Goal: Check status: Check status

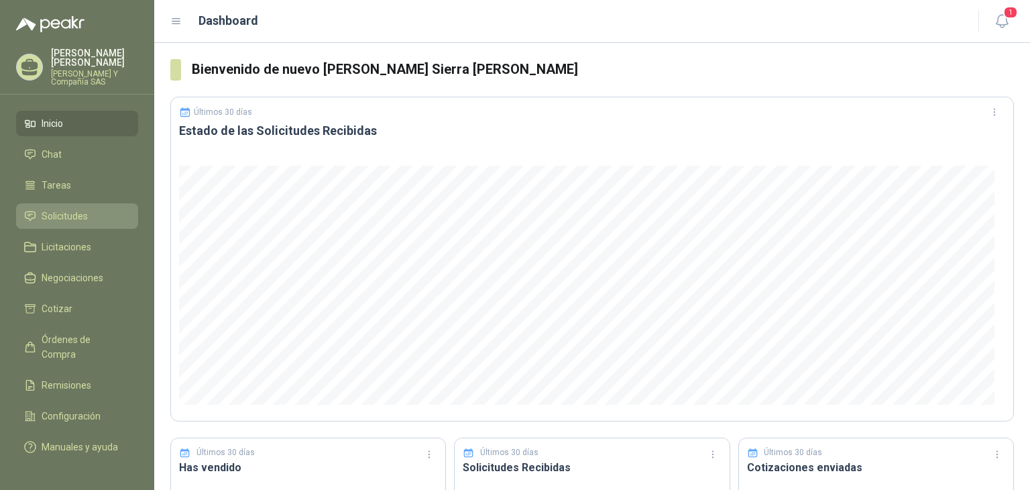
click at [78, 216] on span "Solicitudes" at bounding box center [65, 216] width 46 height 15
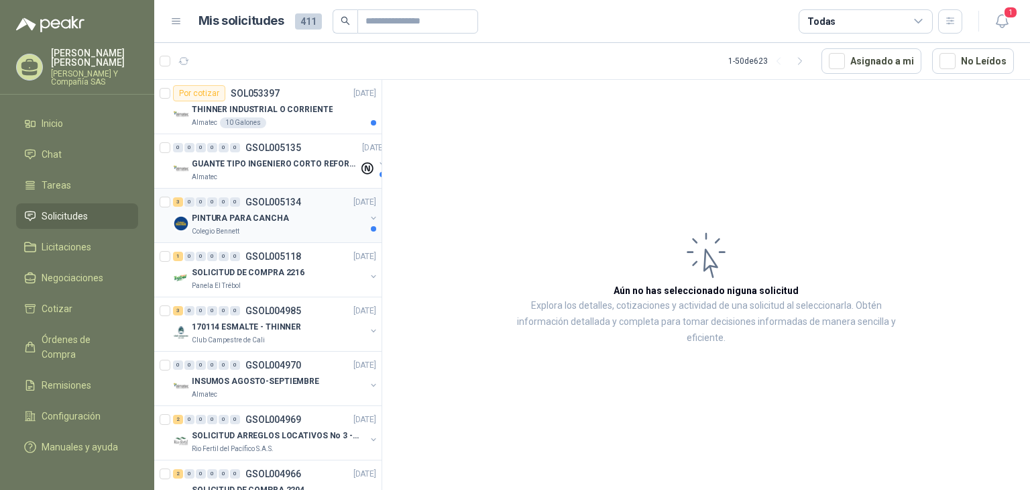
click at [258, 229] on div "Colegio Bennett" at bounding box center [279, 231] width 174 height 11
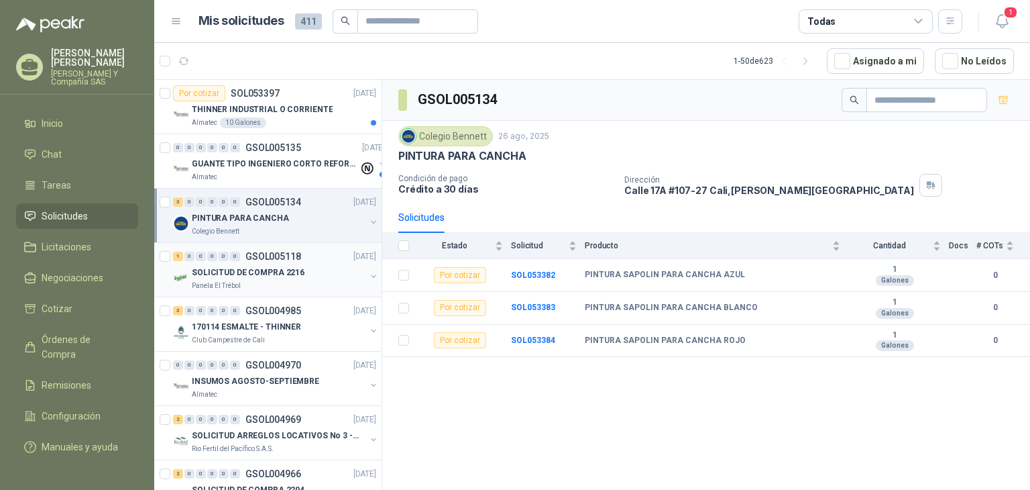
click at [219, 290] on p "Panela El Trébol" at bounding box center [216, 285] width 49 height 11
